Goal: Task Accomplishment & Management: Manage account settings

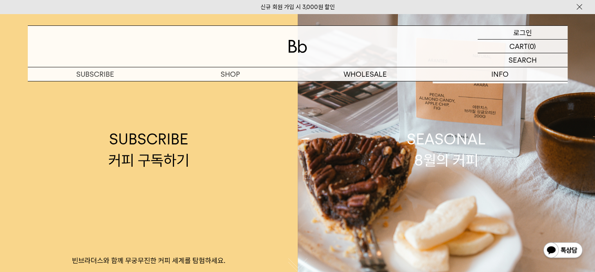
click at [516, 32] on p "로그인" at bounding box center [523, 32] width 19 height 13
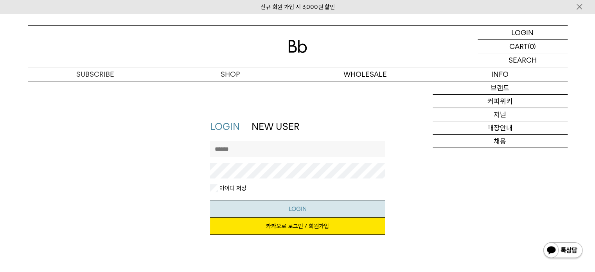
type input "*********"
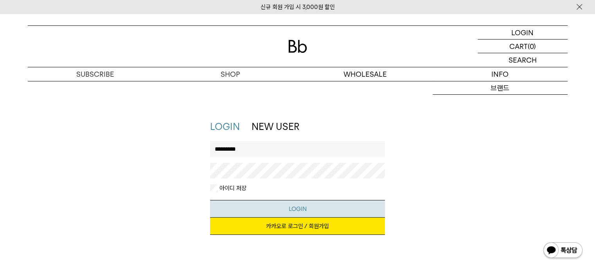
click at [334, 202] on button "LOGIN" at bounding box center [297, 209] width 175 height 18
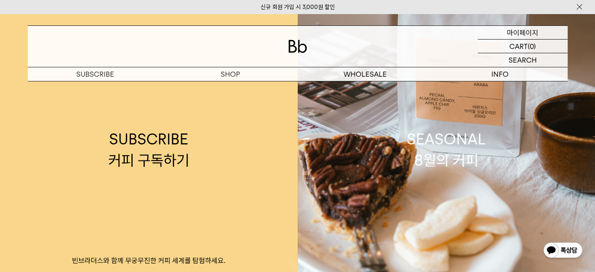
click at [516, 33] on p "마이페이지" at bounding box center [522, 32] width 31 height 13
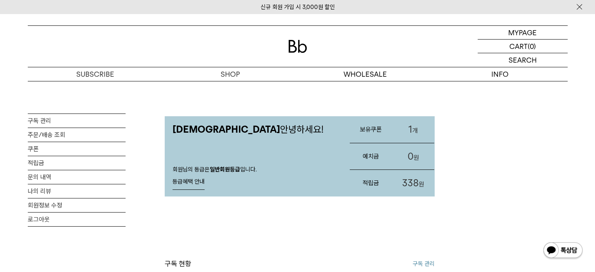
click at [415, 129] on link "1 개" at bounding box center [413, 129] width 42 height 27
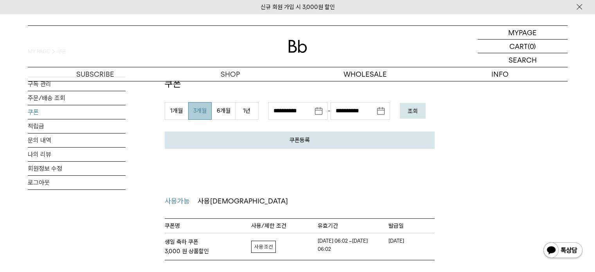
click at [260, 248] on link "자세히보기" at bounding box center [263, 247] width 25 height 12
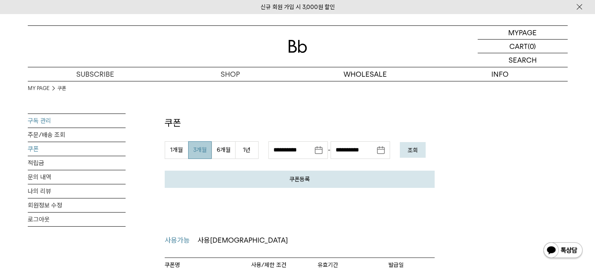
click at [45, 120] on link "구독 관리" at bounding box center [77, 121] width 98 height 14
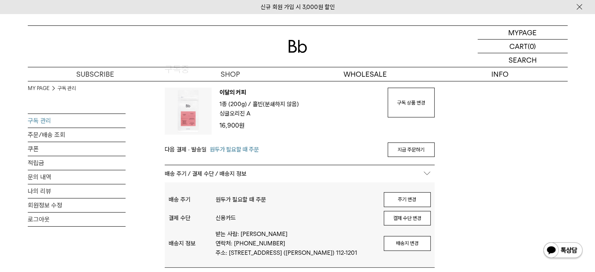
scroll to position [39, 0]
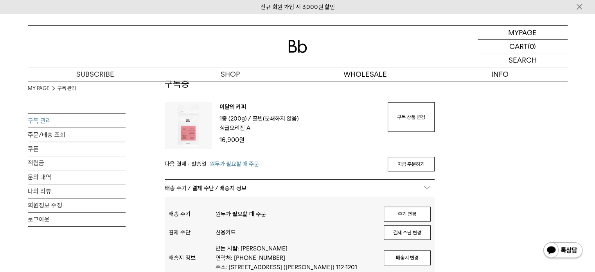
type input "*********"
click at [178, 126] on img at bounding box center [188, 125] width 47 height 47
click at [235, 106] on p "이달의 커피" at bounding box center [300, 108] width 160 height 12
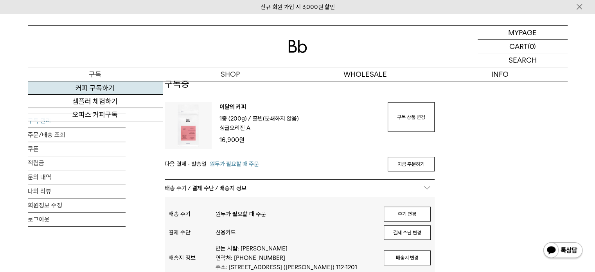
click at [94, 89] on link "커피 구독하기" at bounding box center [95, 87] width 135 height 13
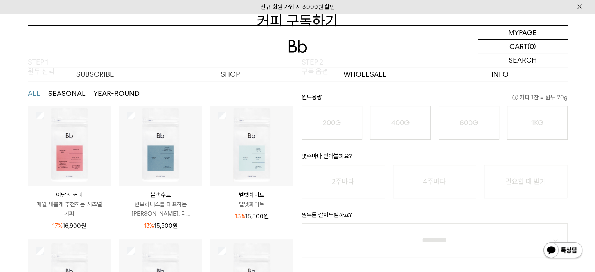
scroll to position [25, 0]
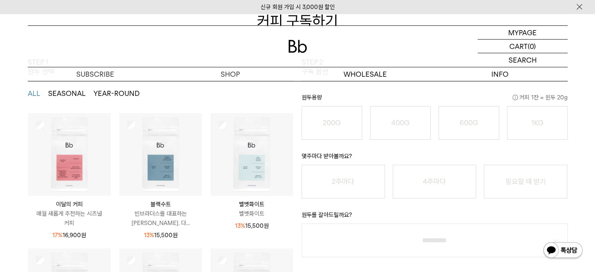
click at [78, 168] on img at bounding box center [69, 154] width 83 height 83
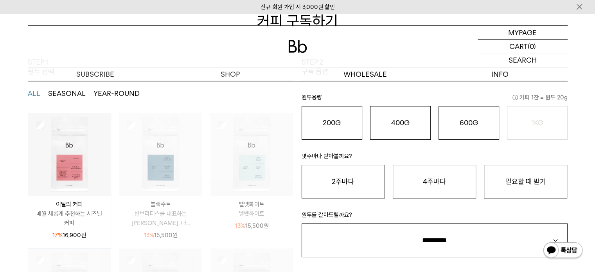
click at [83, 165] on img at bounding box center [69, 154] width 83 height 83
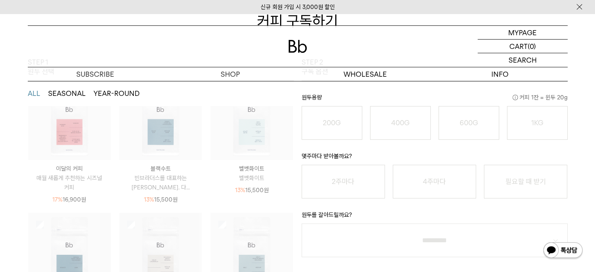
scroll to position [0, 0]
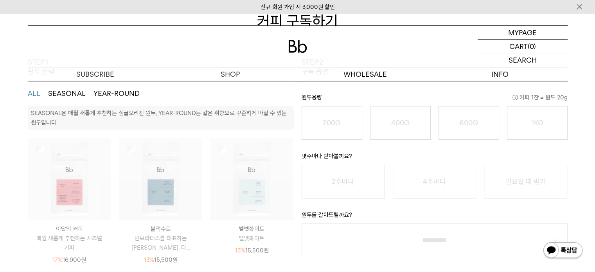
click at [299, 20] on div "MYPAGE 마이페이지 LOGOUT 로그아웃 CART 장바구니 (0) SEARCH 검색 검색폼 ** 추천상품" at bounding box center [297, 48] width 595 height 68
drag, startPoint x: 106, startPoint y: 44, endPoint x: 110, endPoint y: 45, distance: 4.3
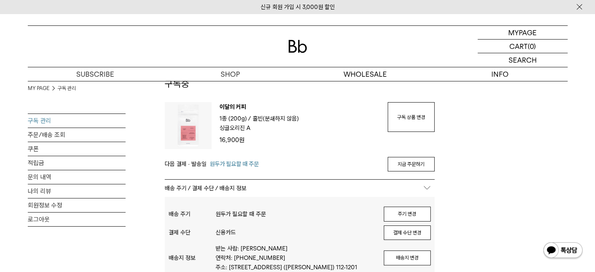
click at [297, 46] on img at bounding box center [297, 46] width 19 height 13
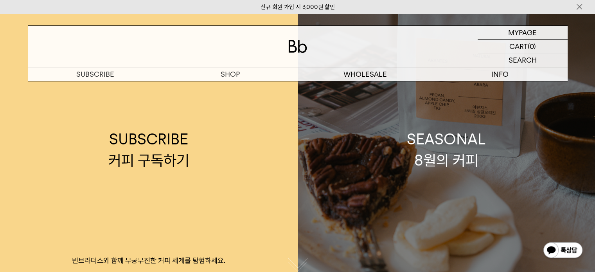
click at [445, 162] on div "SEASONAL 8월의 커피" at bounding box center [446, 149] width 79 height 41
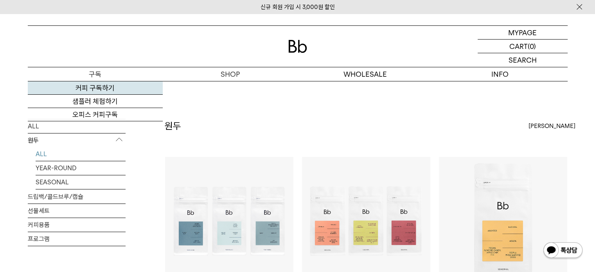
click at [96, 87] on link "커피 구독하기" at bounding box center [95, 87] width 135 height 13
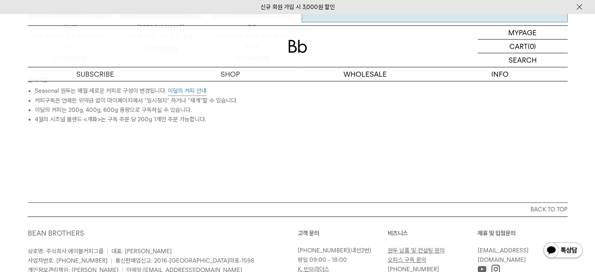
scroll to position [313, 0]
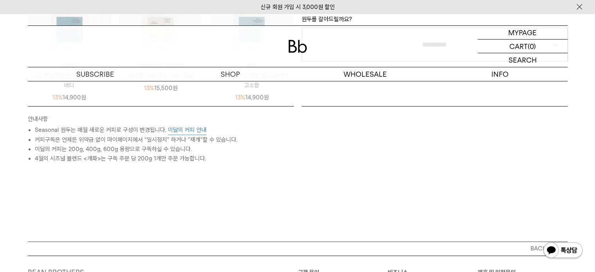
click at [197, 131] on button "이달의 커피 안내" at bounding box center [187, 130] width 39 height 10
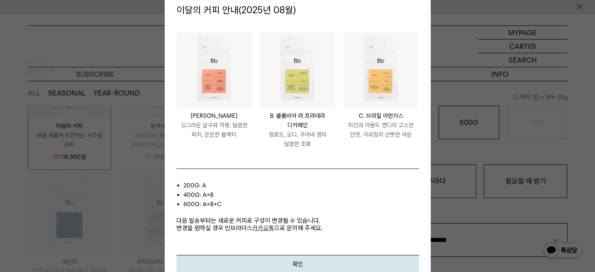
scroll to position [117, 0]
click at [8, 76] on div at bounding box center [297, 136] width 595 height 272
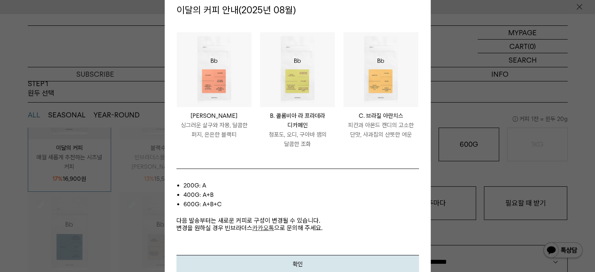
scroll to position [78, 0]
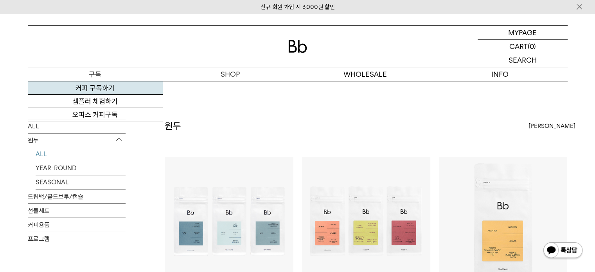
click at [89, 85] on link "커피 구독하기" at bounding box center [95, 87] width 135 height 13
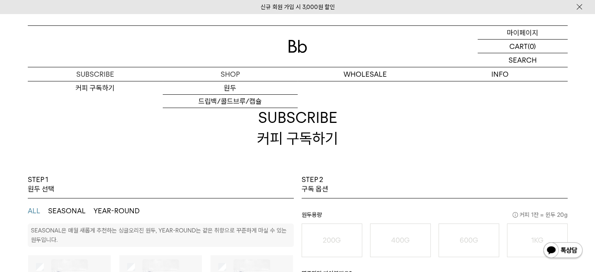
click at [532, 34] on p "마이페이지" at bounding box center [522, 32] width 31 height 13
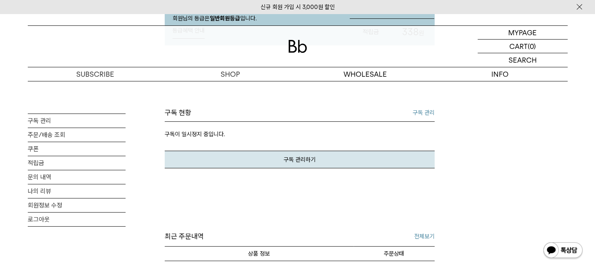
scroll to position [117, 0]
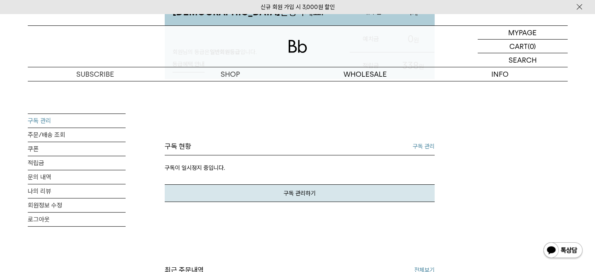
click at [42, 120] on link "구독 관리" at bounding box center [77, 121] width 98 height 14
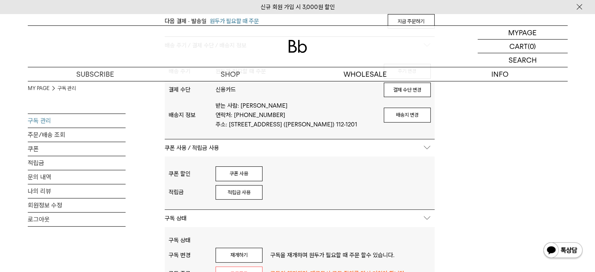
scroll to position [196, 0]
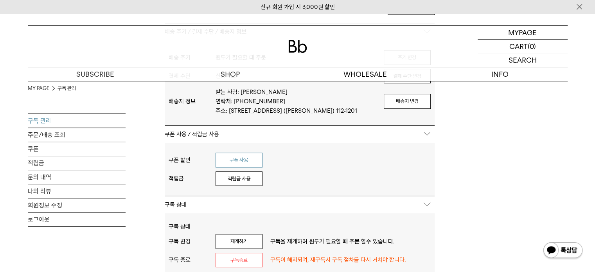
click at [236, 161] on button "쿠폰 사용" at bounding box center [239, 160] width 47 height 15
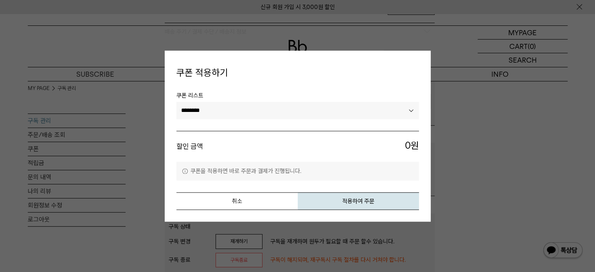
click at [231, 110] on select "******** ********" at bounding box center [298, 110] width 243 height 17
select select "*******"
click at [177, 102] on select "******** ********" at bounding box center [298, 110] width 243 height 17
drag, startPoint x: 356, startPoint y: 203, endPoint x: 365, endPoint y: 34, distance: 169.0
click at [355, 203] on button "적용하여 주문" at bounding box center [358, 201] width 121 height 18
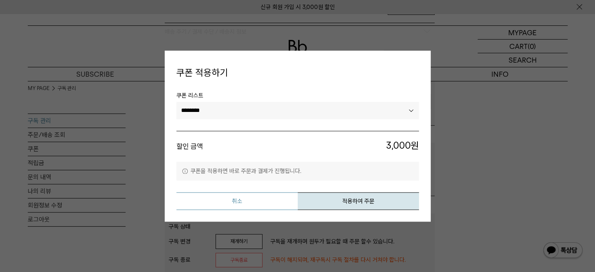
click at [254, 199] on button "취소" at bounding box center [237, 201] width 121 height 18
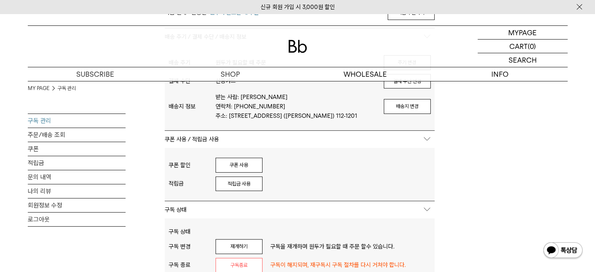
scroll to position [235, 0]
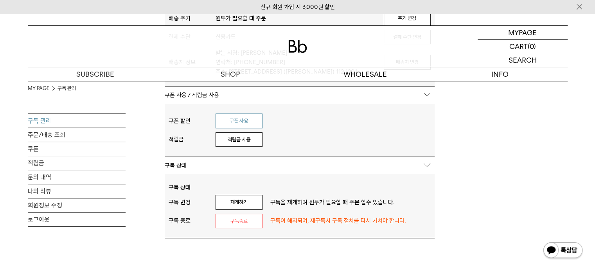
click at [251, 117] on button "쿠폰 사용" at bounding box center [239, 121] width 47 height 15
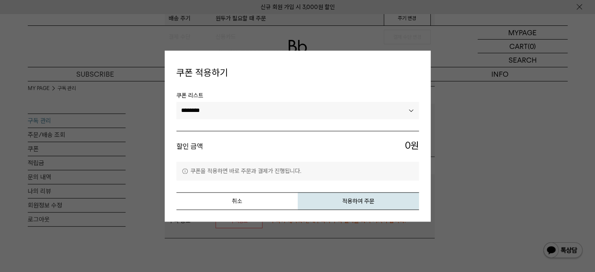
click at [254, 110] on select "******** ********" at bounding box center [298, 110] width 243 height 17
select select "*******"
click at [177, 102] on select "******** ********" at bounding box center [298, 110] width 243 height 17
drag, startPoint x: 323, startPoint y: 198, endPoint x: 338, endPoint y: 36, distance: 163.1
click at [324, 198] on button "적용하여 주문" at bounding box center [358, 201] width 121 height 18
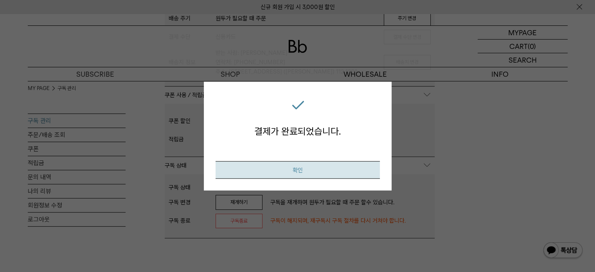
click at [319, 174] on button "확인" at bounding box center [298, 170] width 164 height 18
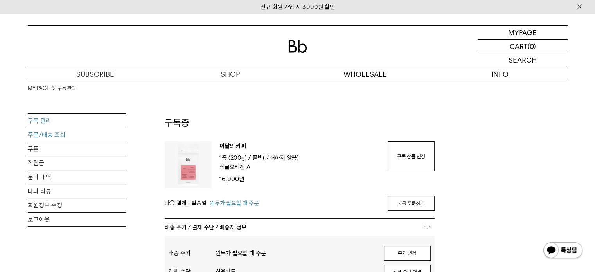
click at [65, 134] on link "주문/배송 조회" at bounding box center [77, 135] width 98 height 14
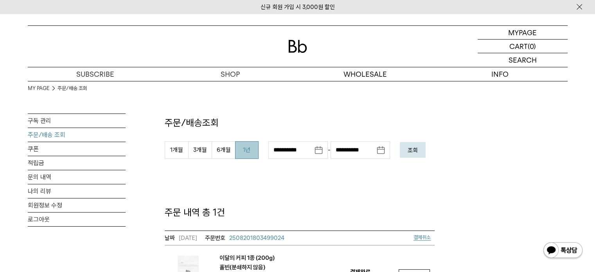
click at [241, 152] on button "1년" at bounding box center [246, 150] width 23 height 18
type input "**********"
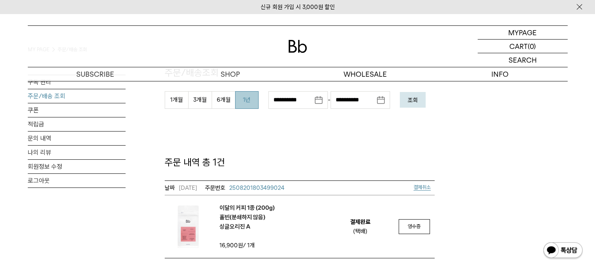
scroll to position [39, 0]
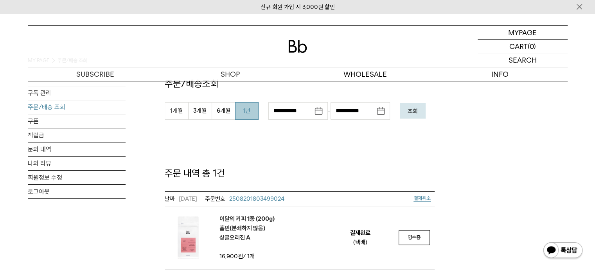
click at [243, 111] on button "1년" at bounding box center [246, 111] width 23 height 18
click at [94, 121] on link "쿠폰" at bounding box center [77, 121] width 98 height 14
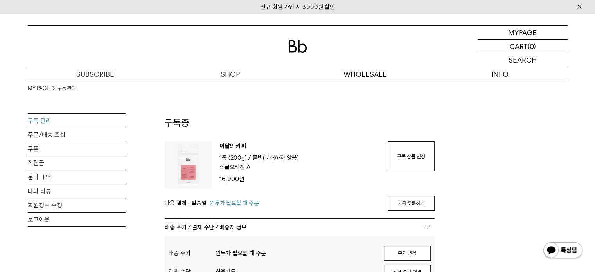
scroll to position [39, 0]
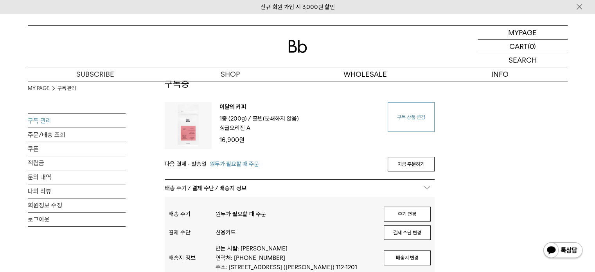
click at [403, 119] on link "구독 상품 변경" at bounding box center [411, 117] width 47 height 30
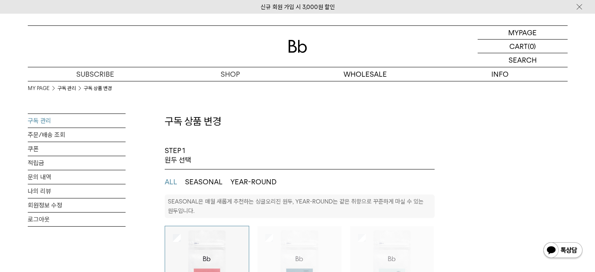
select select "**"
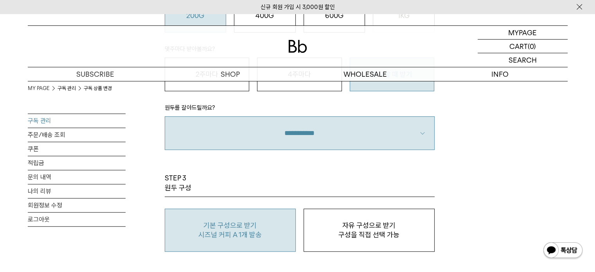
scroll to position [626, 0]
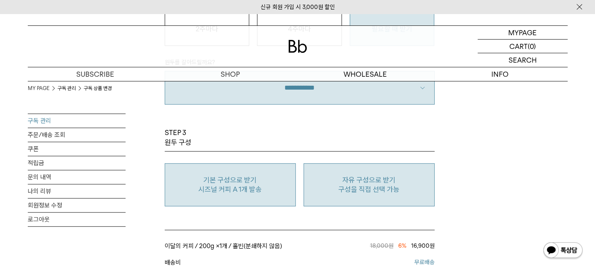
click at [406, 192] on p "구성을 직접 선택 가능" at bounding box center [369, 189] width 123 height 9
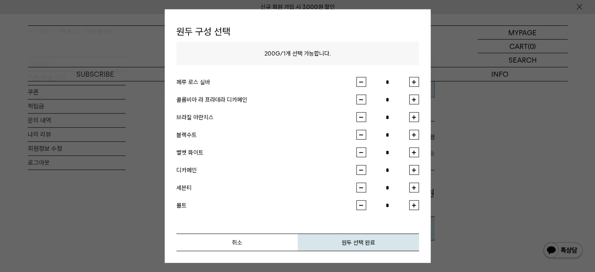
scroll to position [744, 0]
click at [552, 164] on div at bounding box center [297, 136] width 595 height 272
drag, startPoint x: 535, startPoint y: 156, endPoint x: 517, endPoint y: 162, distance: 19.2
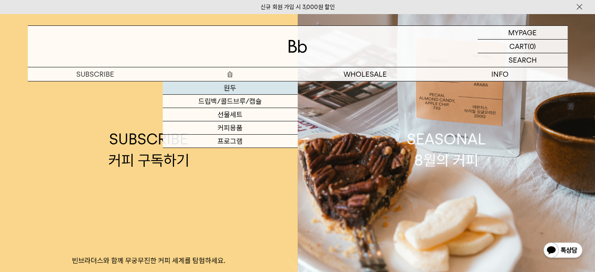
click at [227, 86] on link "원두" at bounding box center [230, 87] width 135 height 13
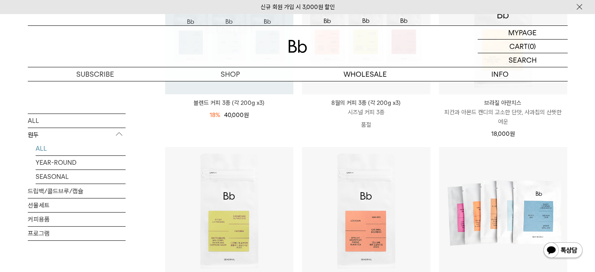
scroll to position [196, 0]
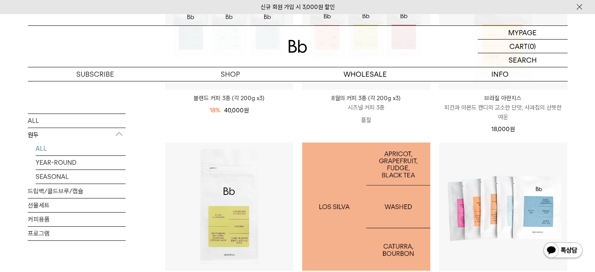
click at [370, 213] on img at bounding box center [366, 206] width 128 height 128
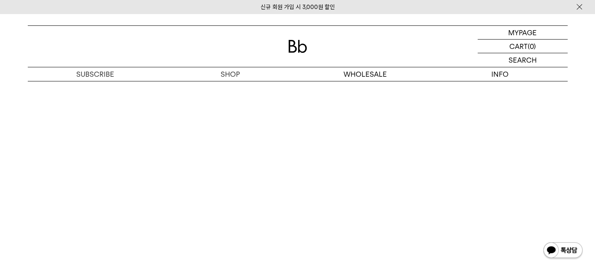
scroll to position [1761, 0]
